Goal: Task Accomplishment & Management: Complete application form

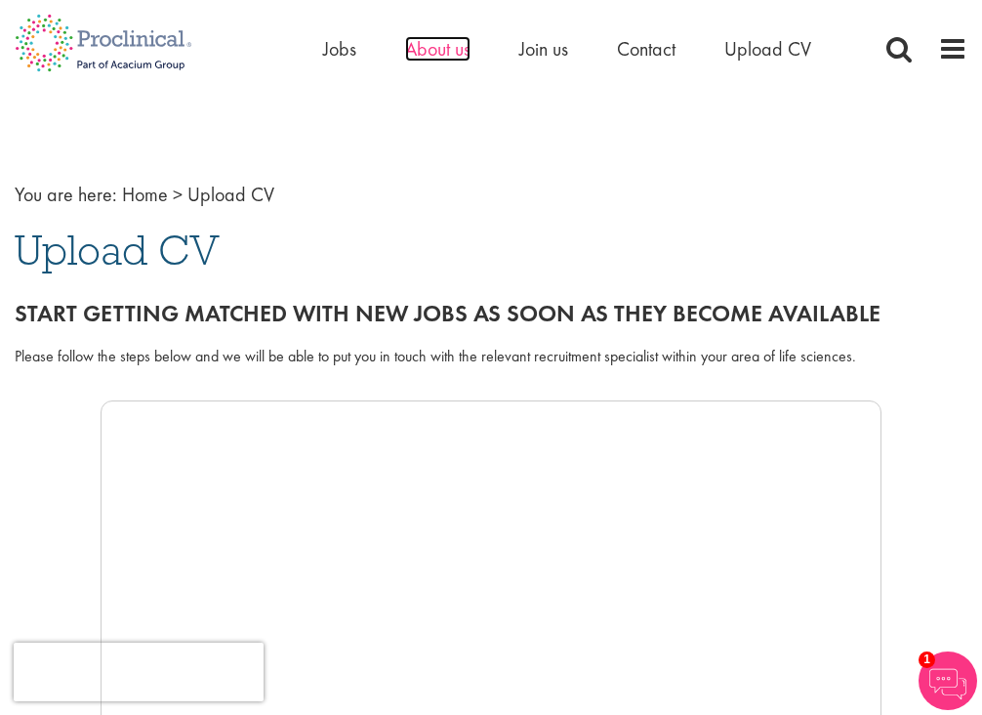
click at [436, 47] on span "About us" at bounding box center [437, 48] width 65 height 25
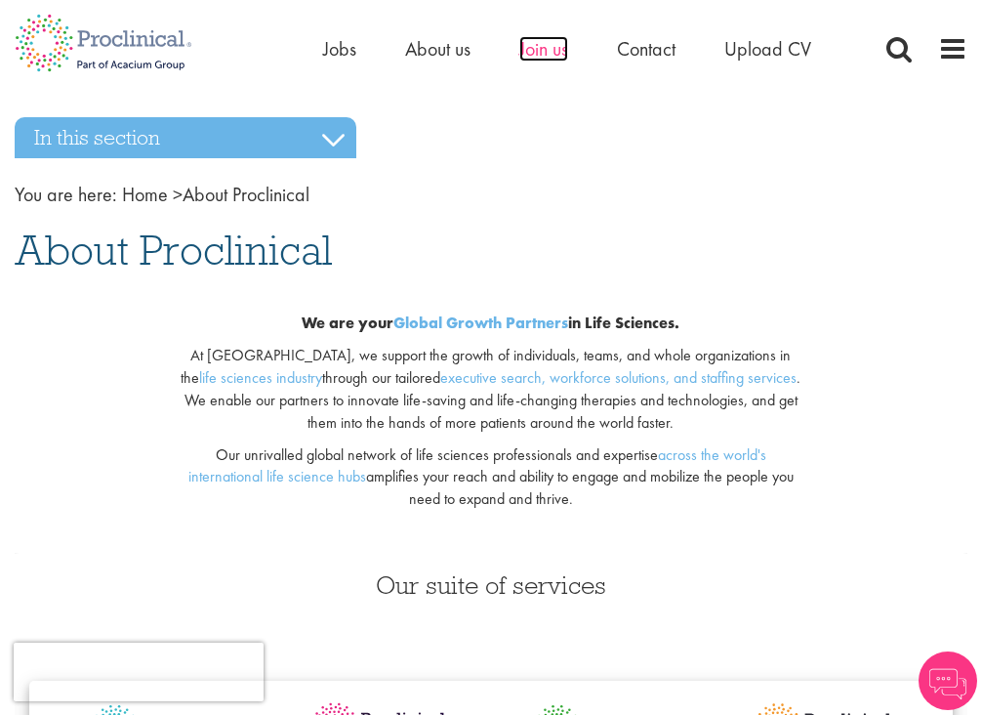
click at [533, 43] on span "Join us" at bounding box center [544, 48] width 49 height 25
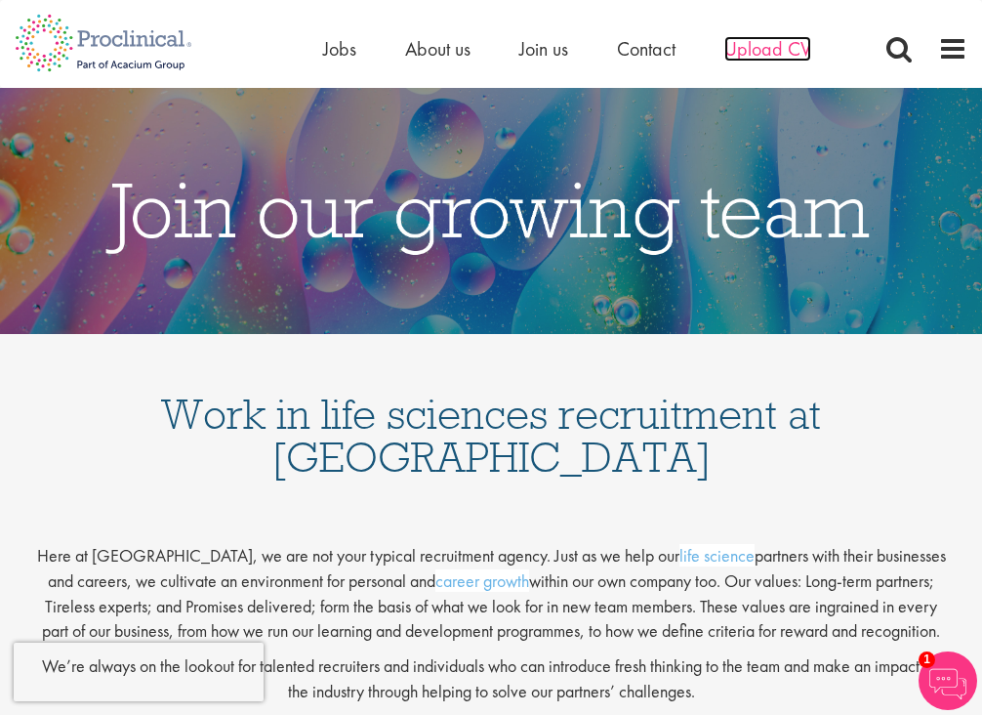
click at [765, 55] on span "Upload CV" at bounding box center [768, 48] width 87 height 25
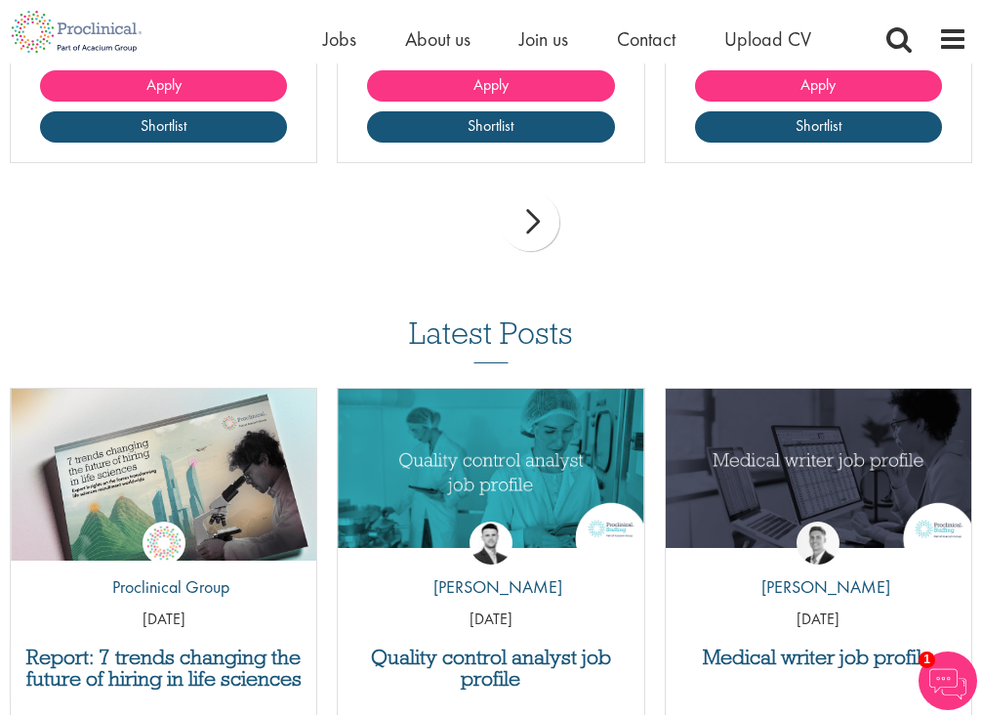
scroll to position [1778, 0]
